Goal: Information Seeking & Learning: Learn about a topic

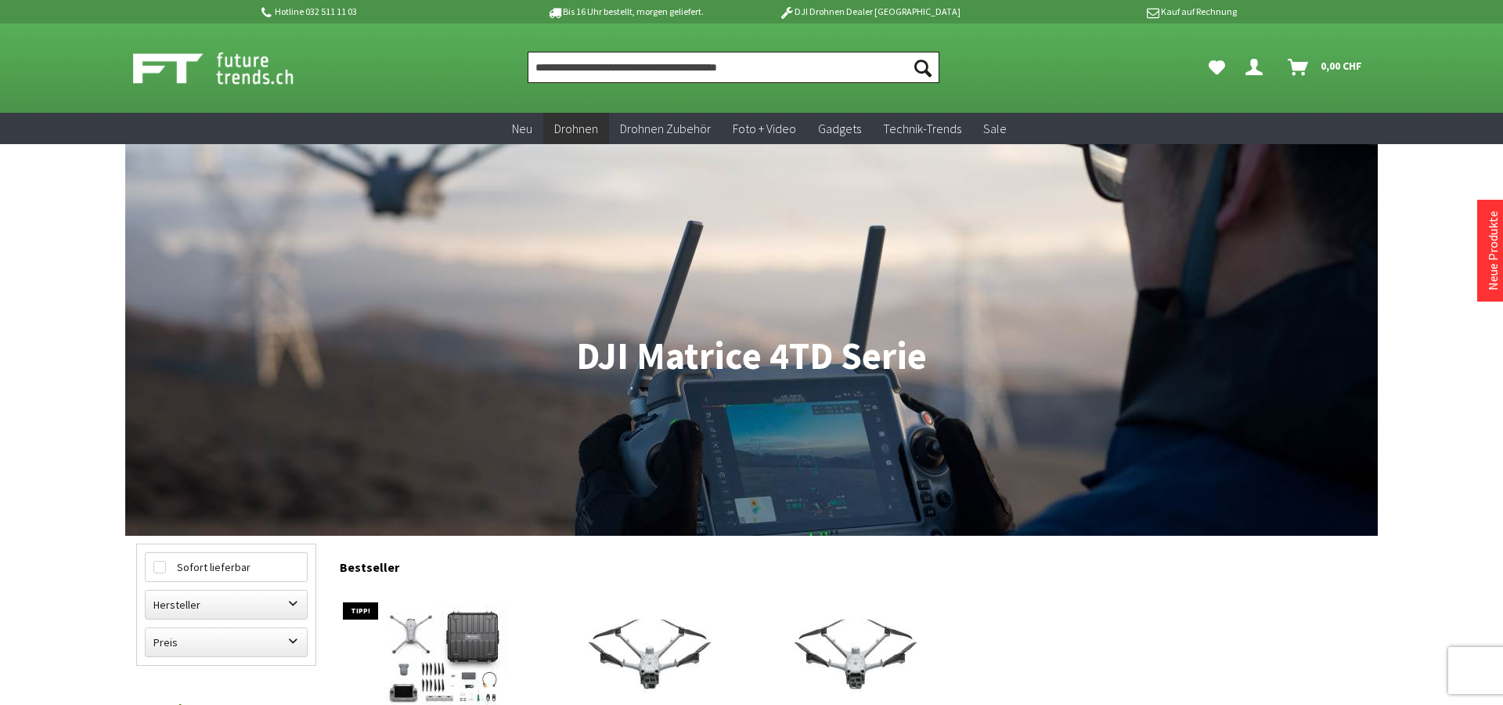
click at [770, 74] on input "Produkt, Marke, Kategorie, EAN, Artikelnummer…" at bounding box center [734, 67] width 412 height 31
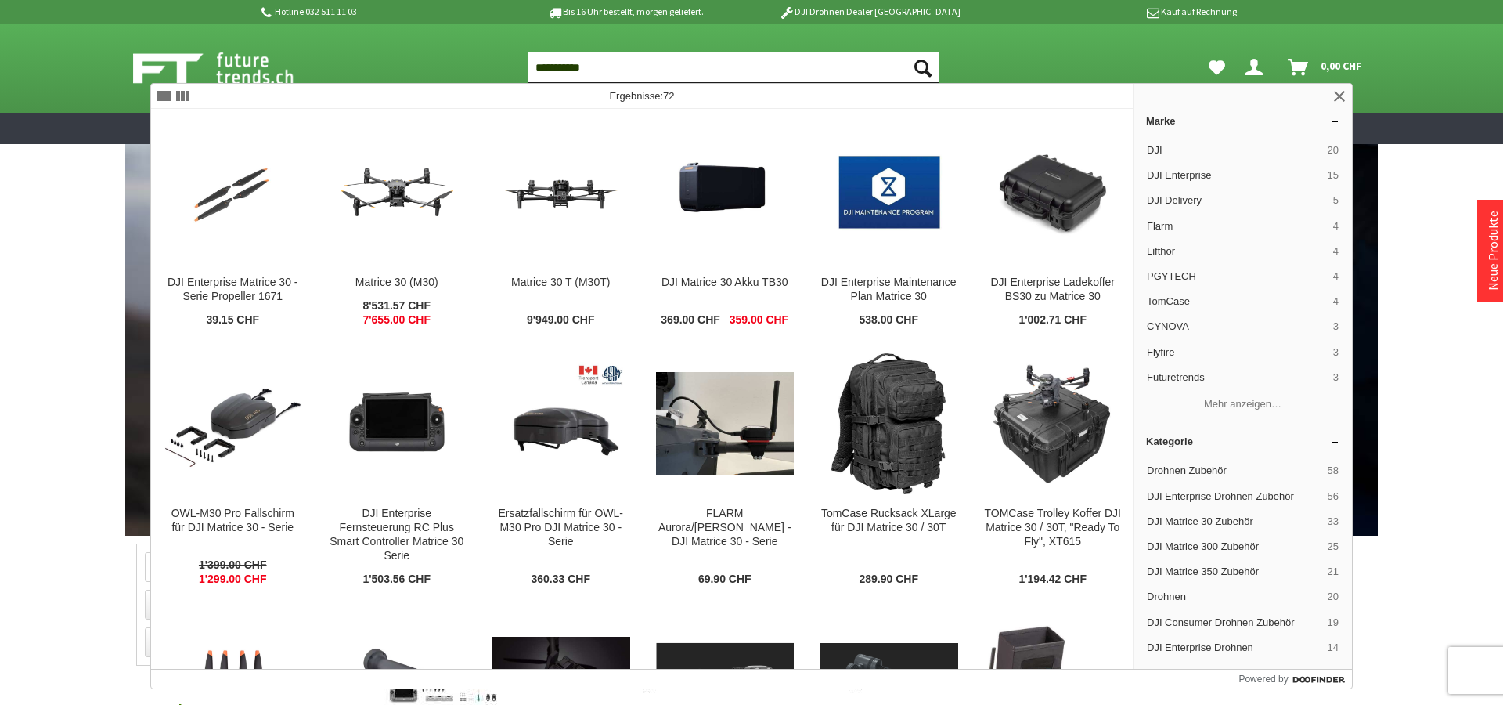
type input "**********"
click at [907, 52] on button "Suchen" at bounding box center [923, 67] width 33 height 31
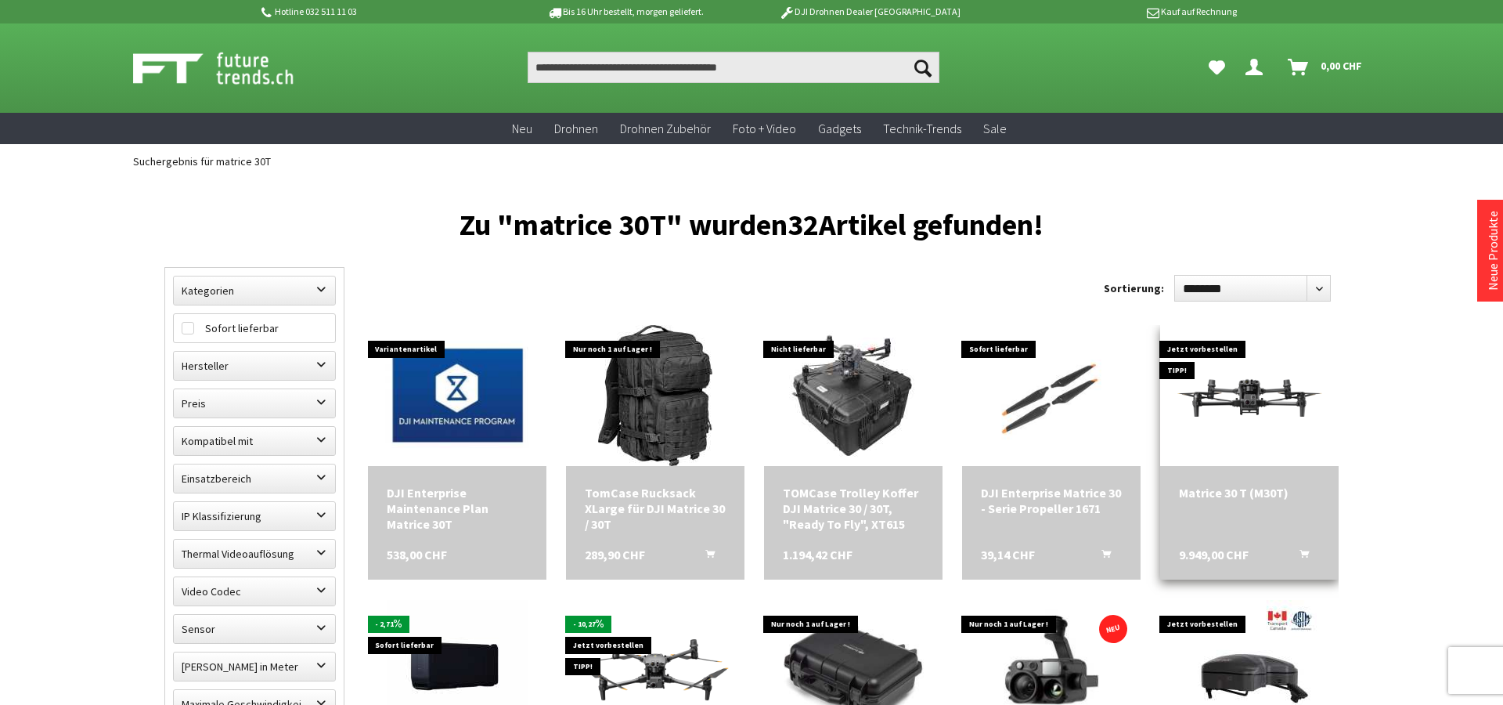
click at [1272, 401] on img at bounding box center [1249, 395] width 179 height 100
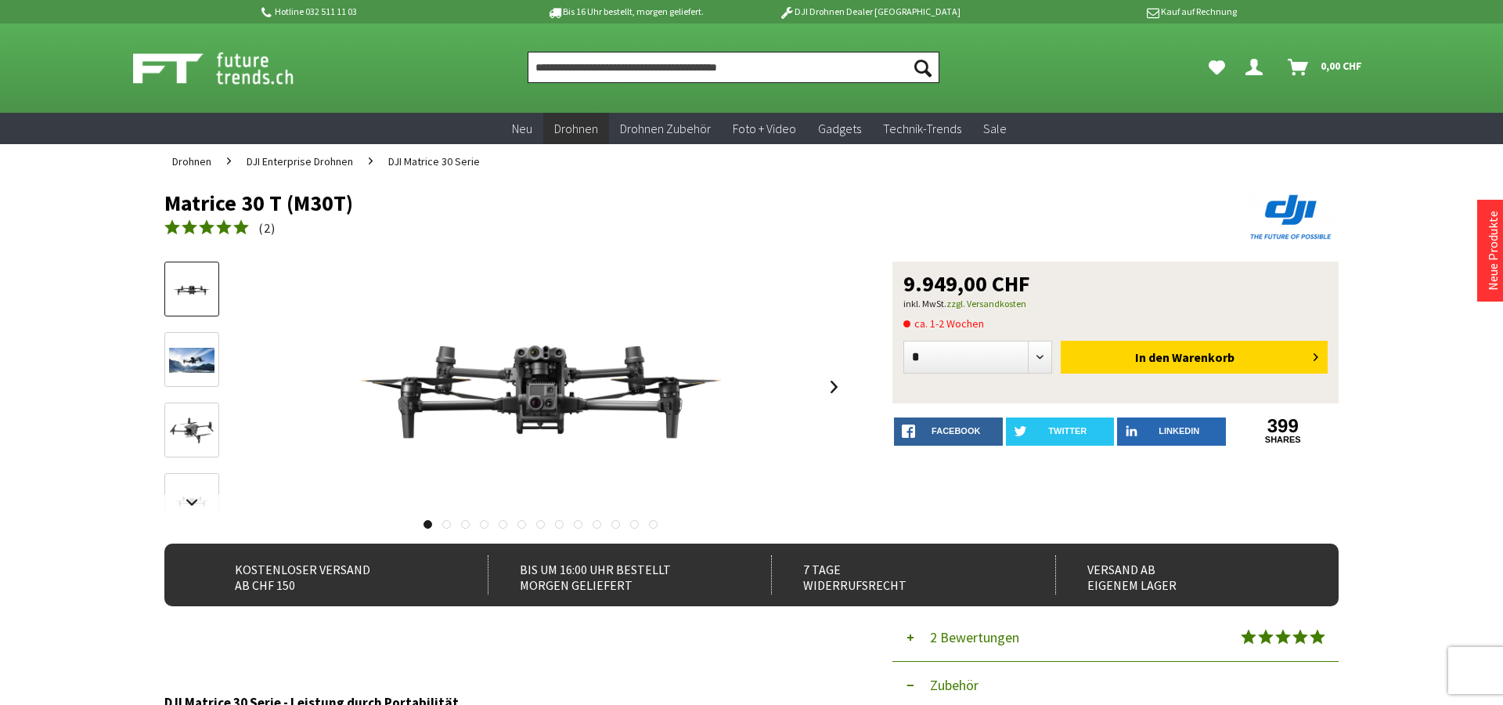
click at [781, 52] on input "Produkt, Marke, Kategorie, EAN, Artikelnummer…" at bounding box center [734, 67] width 412 height 31
click at [783, 64] on input "Produkt, Marke, Kategorie, EAN, Artikelnummer…" at bounding box center [734, 67] width 412 height 31
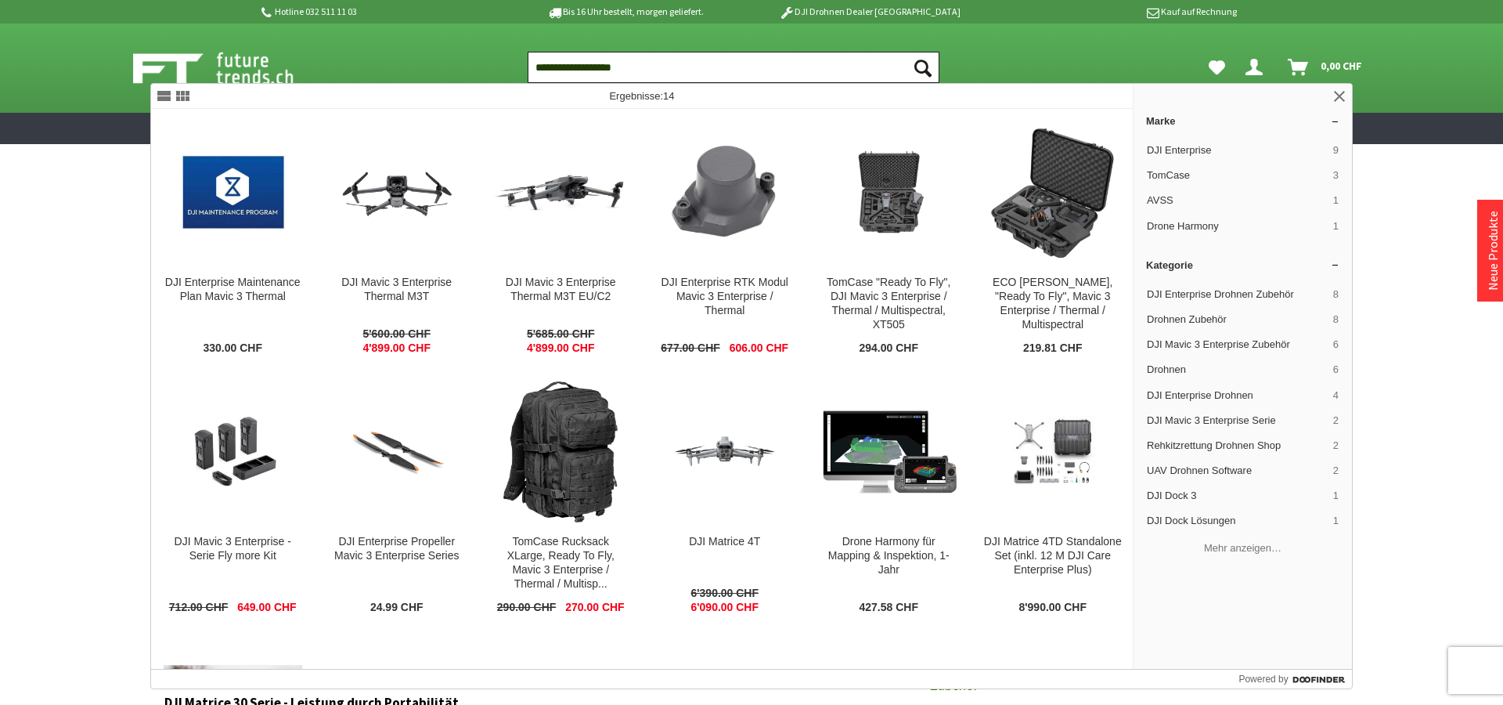
type input "**********"
click at [907, 52] on button "Suchen" at bounding box center [923, 67] width 33 height 31
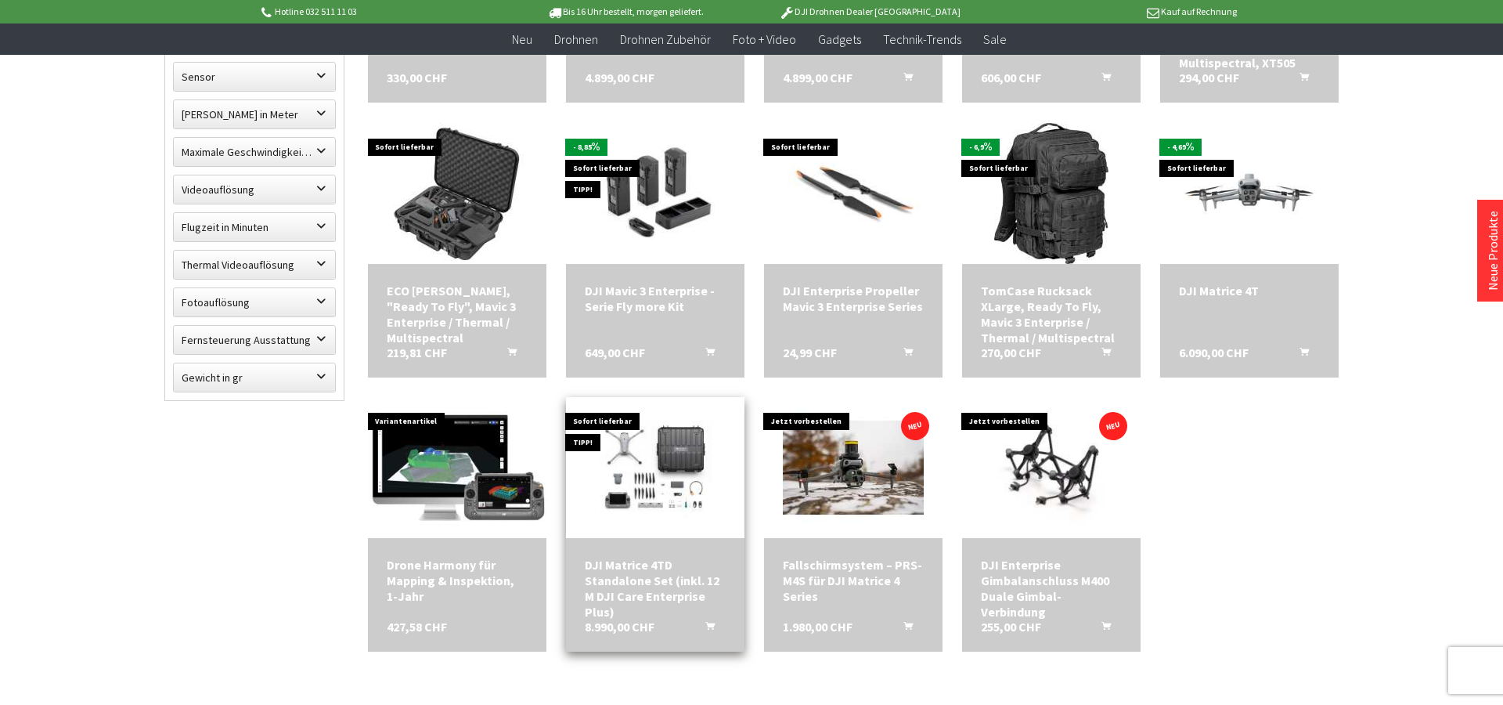
scroll to position [469, 0]
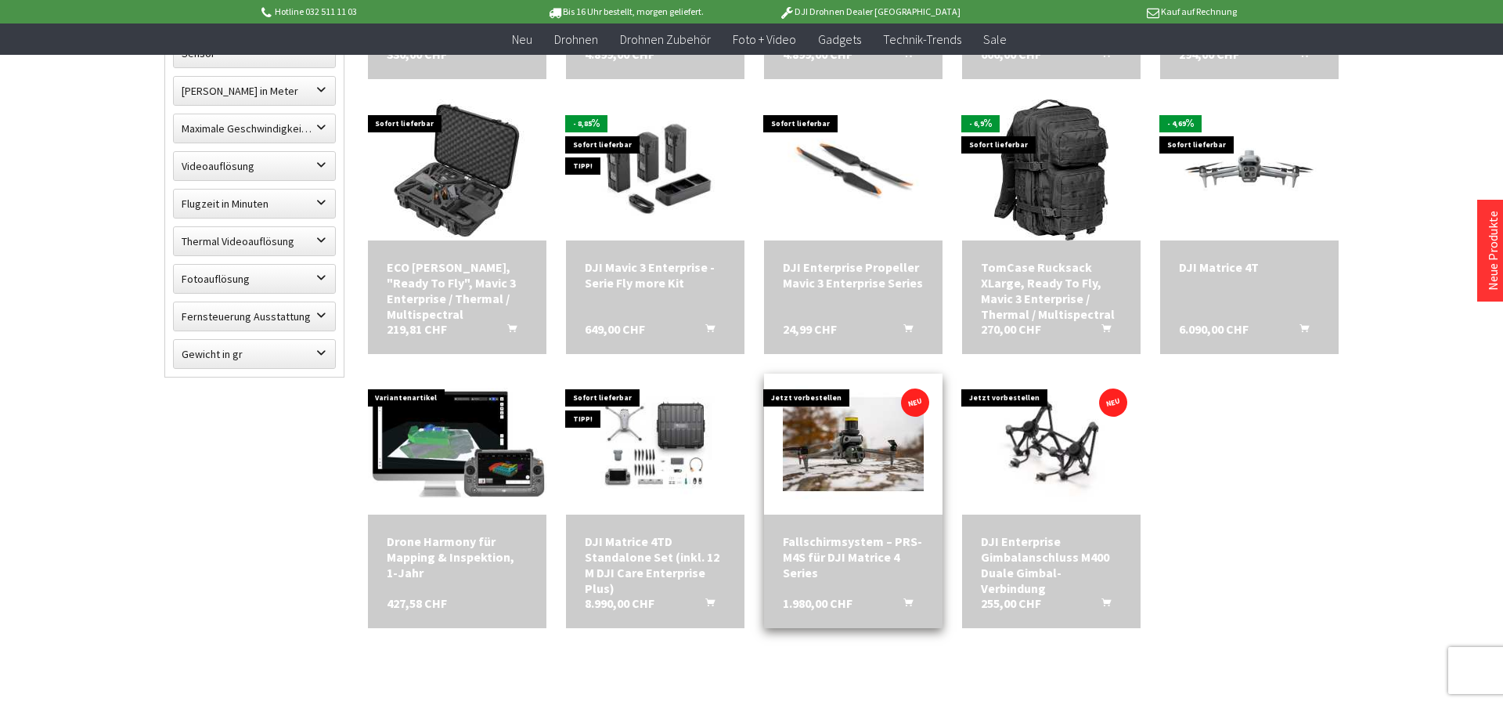
click at [861, 458] on img at bounding box center [853, 443] width 141 height 141
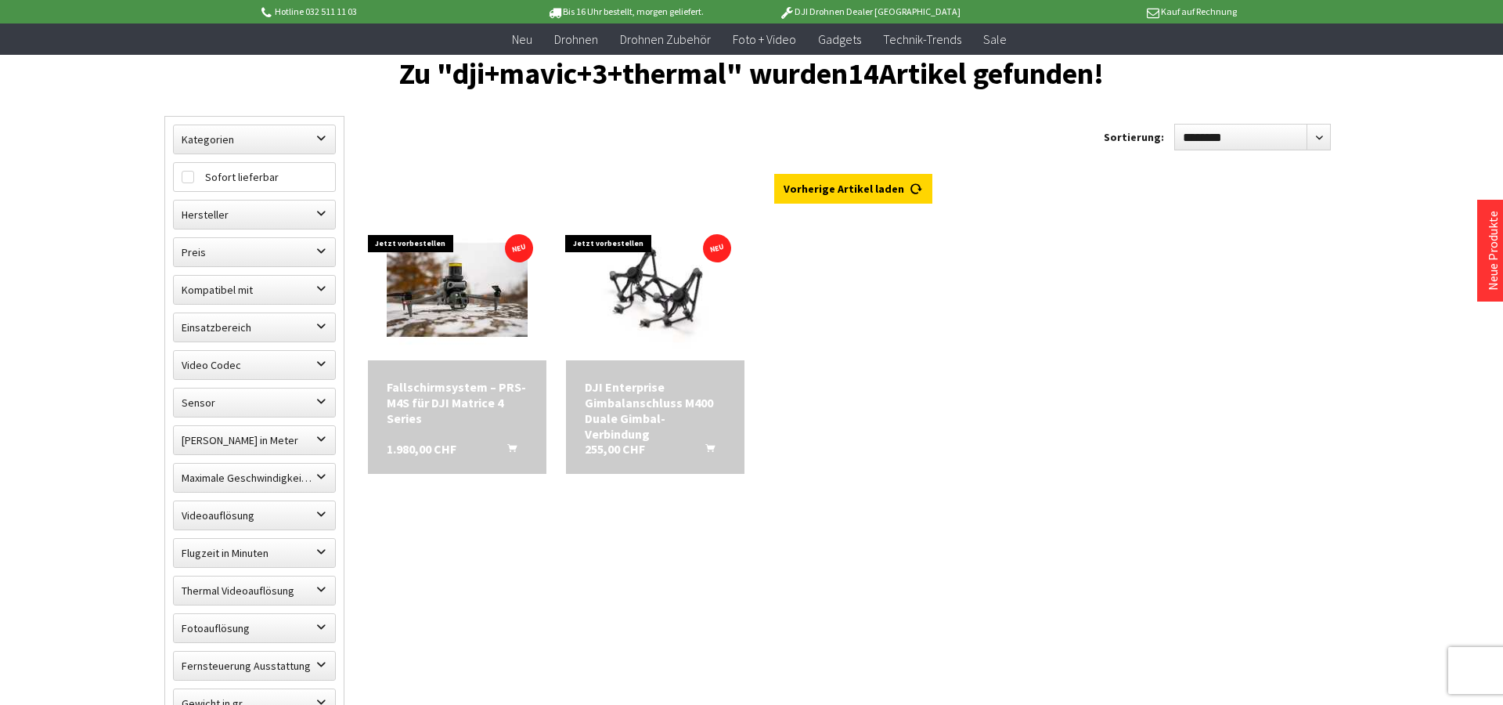
scroll to position [1, 0]
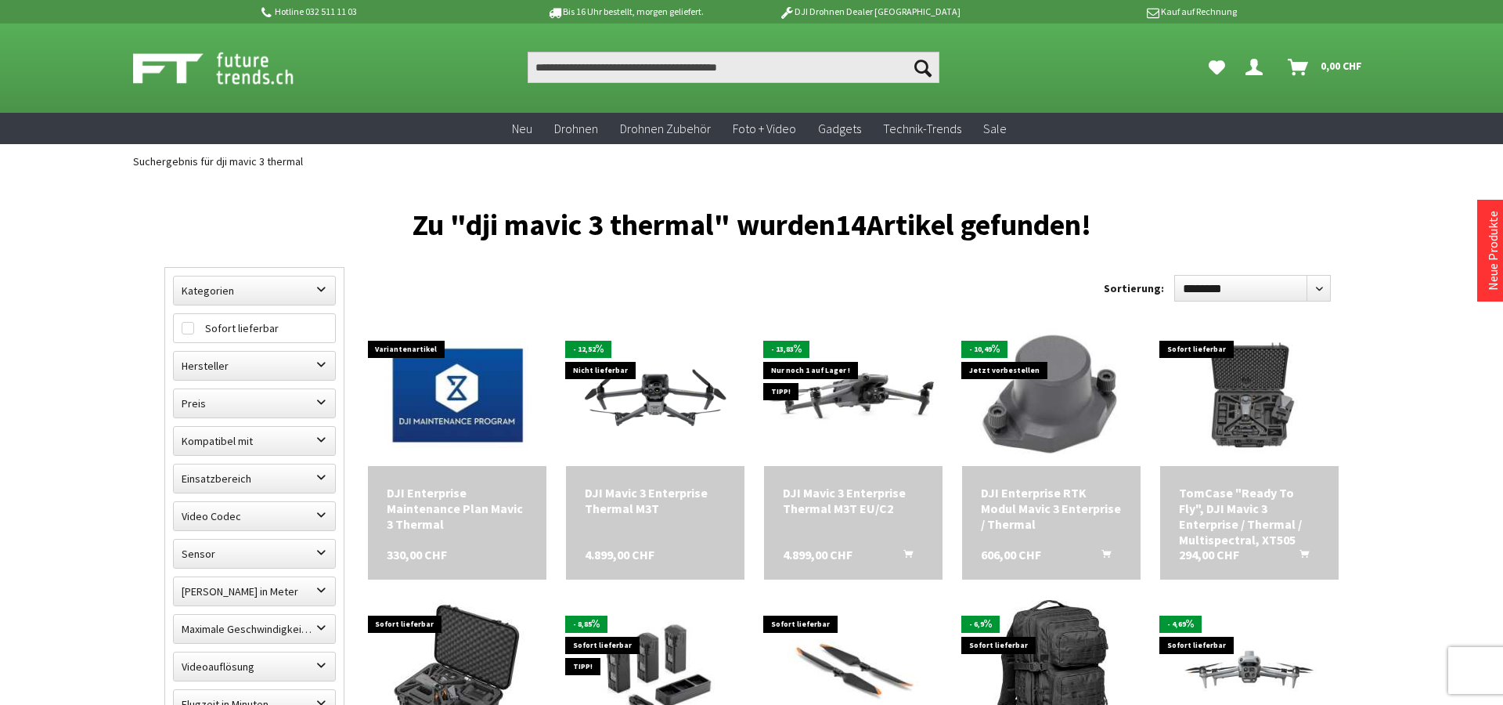
scroll to position [1, 0]
